Goal: Information Seeking & Learning: Learn about a topic

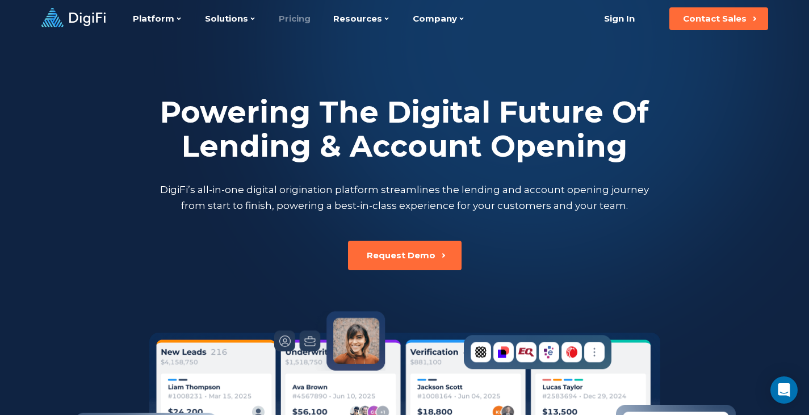
click at [293, 17] on link "Pricing" at bounding box center [295, 18] width 32 height 37
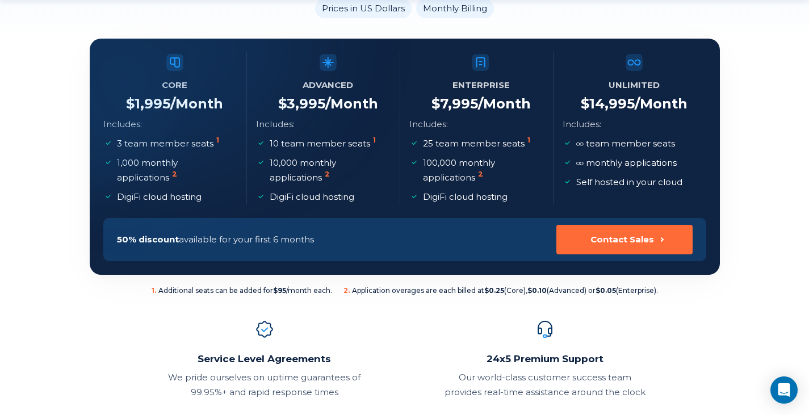
scroll to position [200, 0]
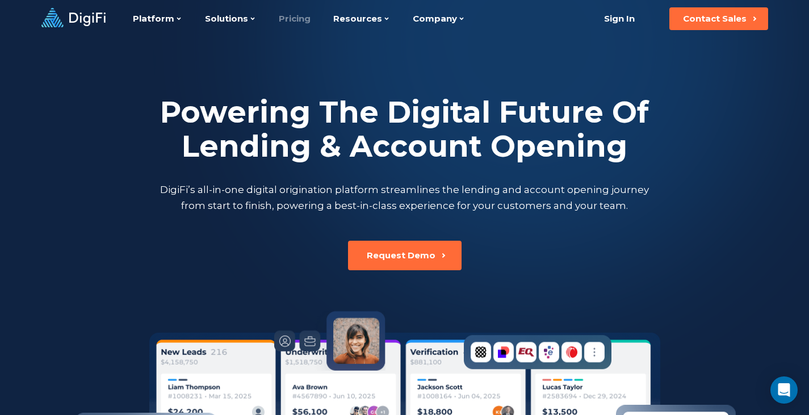
click at [291, 24] on link "Pricing" at bounding box center [295, 18] width 32 height 37
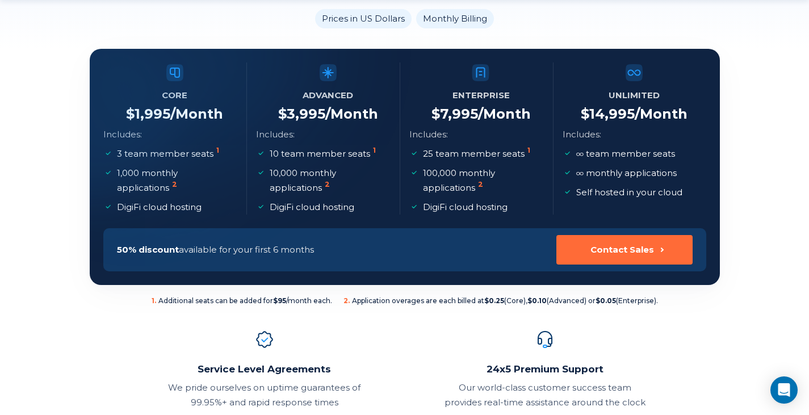
scroll to position [190, 0]
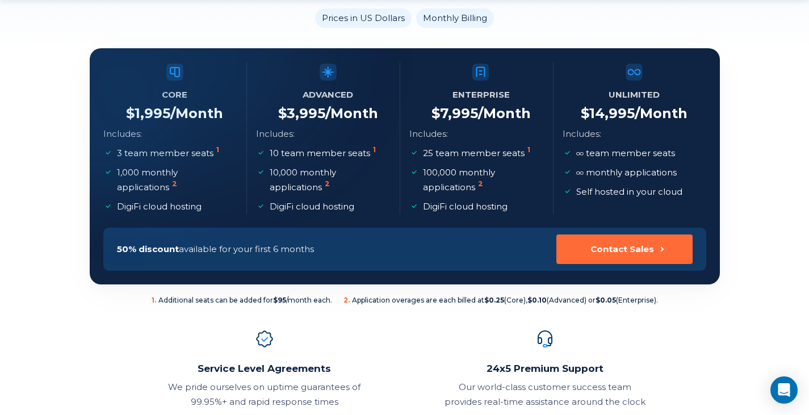
click at [308, 204] on p "DigiFi cloud hosting" at bounding box center [312, 206] width 85 height 15
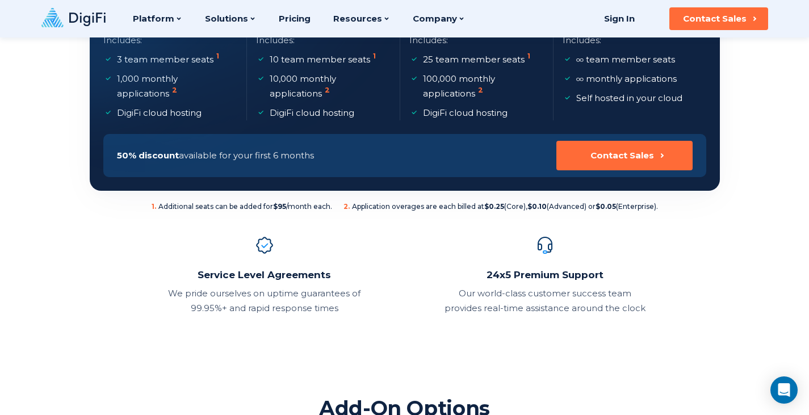
scroll to position [283, 0]
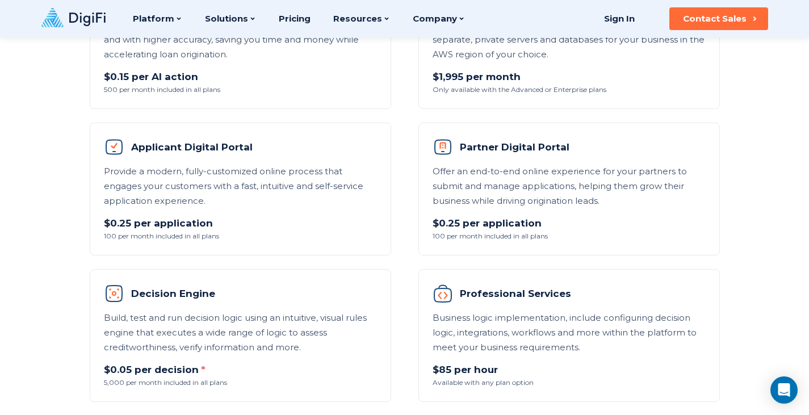
scroll to position [774, 0]
click at [401, 234] on ul "AI Agent Leverage DigiFi’s AI Agent to complete origination tasks faster and wi…" at bounding box center [405, 190] width 630 height 426
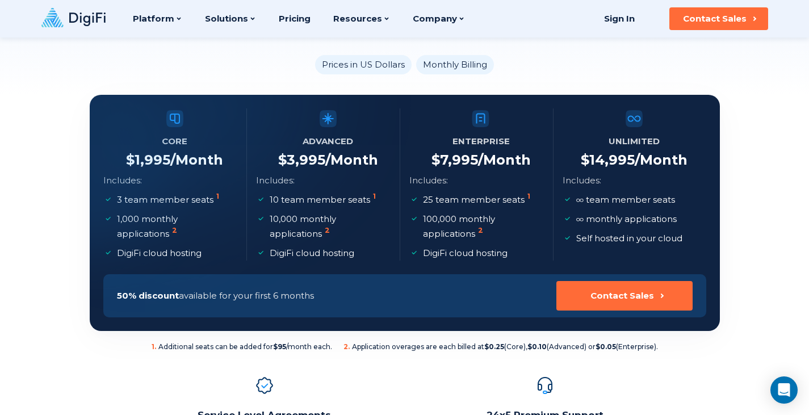
scroll to position [0, 0]
